Goal: Task Accomplishment & Management: Use online tool/utility

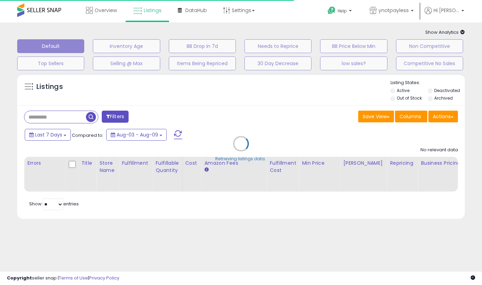
click at [71, 121] on div "Retrieving listings data.." at bounding box center [241, 148] width 458 height 157
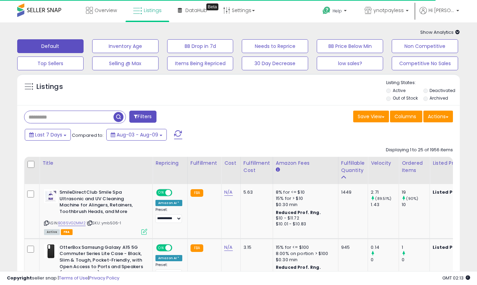
click at [58, 117] on input "text" at bounding box center [68, 117] width 89 height 12
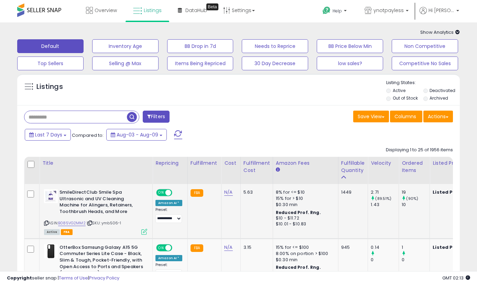
click at [406, 206] on div "10" at bounding box center [416, 204] width 28 height 6
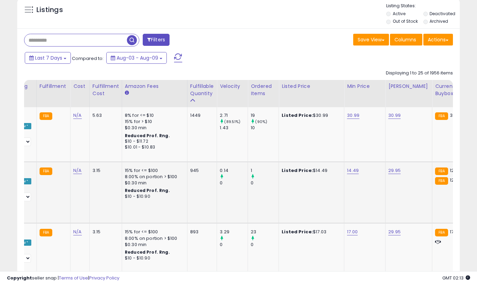
scroll to position [0, 151]
click at [352, 119] on link "14.49" at bounding box center [353, 115] width 12 height 7
type input "*****"
click at [376, 151] on button "submit" at bounding box center [371, 153] width 12 height 10
click at [391, 119] on link "29.95" at bounding box center [394, 115] width 12 height 7
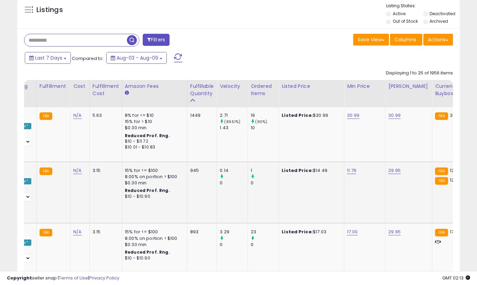
scroll to position [0, 158]
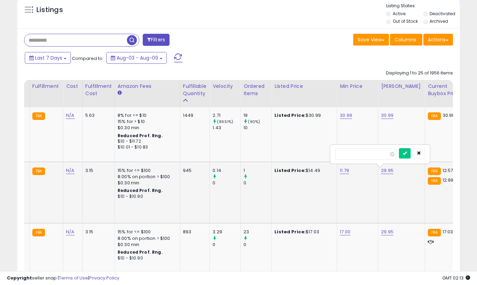
type input "*****"
click at [411, 150] on button "submit" at bounding box center [405, 153] width 12 height 10
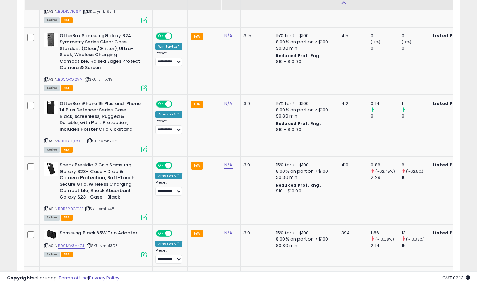
scroll to position [744, 0]
